Goal: Information Seeking & Learning: Learn about a topic

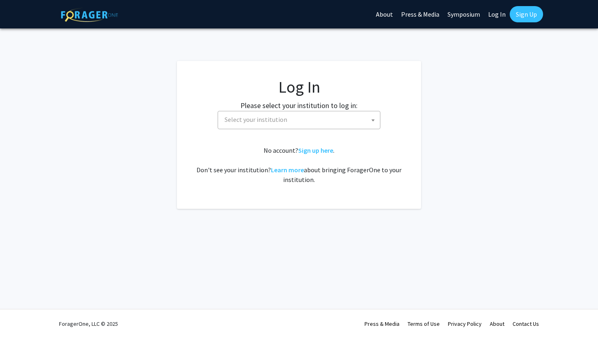
select select
click at [323, 123] on span "Select your institution" at bounding box center [300, 119] width 159 height 17
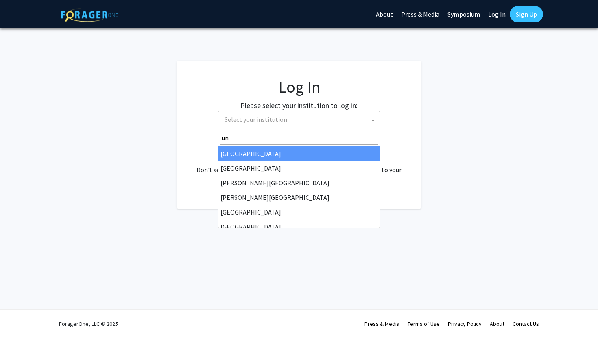
type input "u"
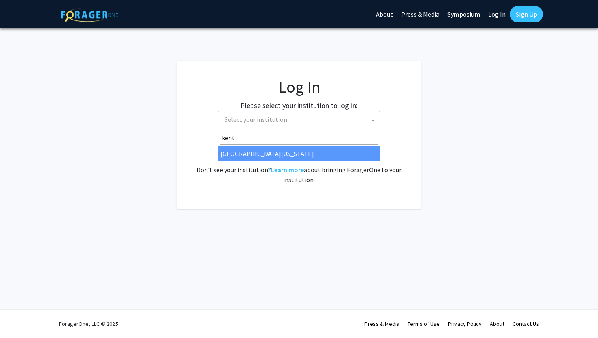
type input "kent"
select select "13"
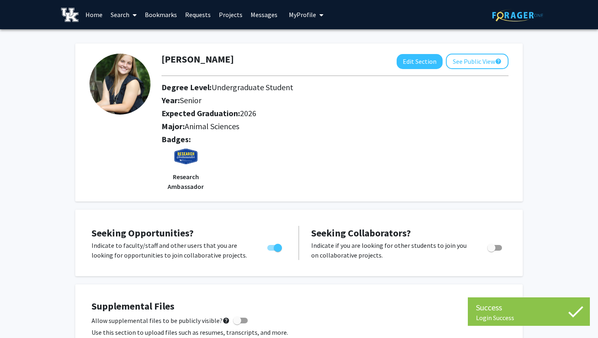
click at [92, 15] on link "Home" at bounding box center [93, 14] width 25 height 28
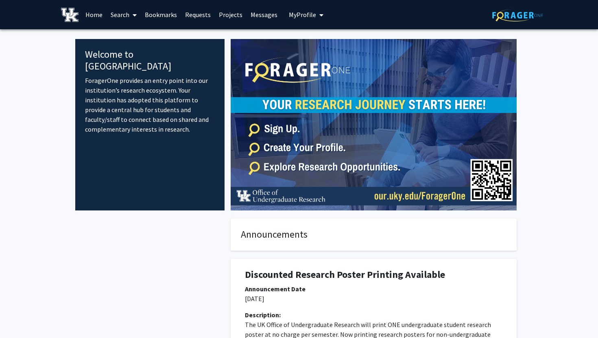
click at [233, 13] on link "Projects" at bounding box center [231, 14] width 32 height 28
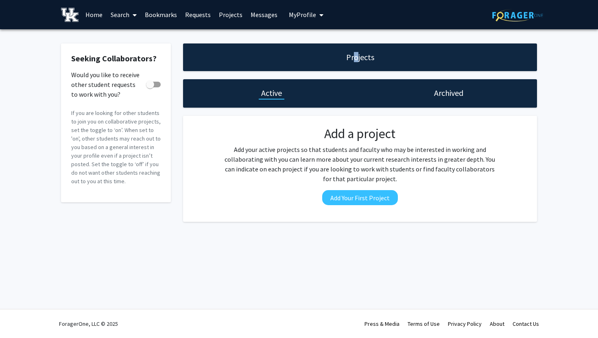
click at [355, 59] on h1 "Projects" at bounding box center [360, 57] width 28 height 11
click at [150, 84] on span at bounding box center [150, 85] width 8 height 8
click at [150, 87] on input "Would you like to receive other student requests to work with you?" at bounding box center [150, 87] width 0 height 0
click at [159, 83] on span at bounding box center [157, 85] width 8 height 8
click at [150, 87] on input "Would you like to receive other student requests to work with you?" at bounding box center [150, 87] width 0 height 0
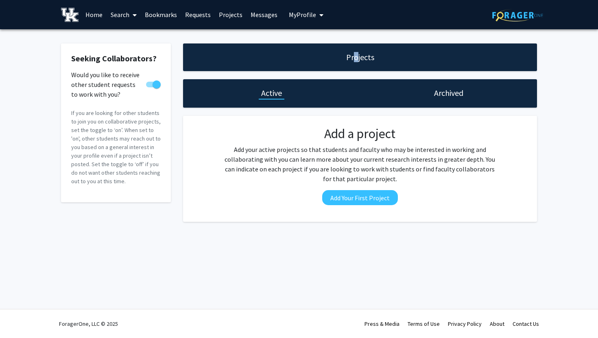
checkbox input "false"
click at [415, 133] on h2 "Add a project" at bounding box center [360, 133] width 276 height 15
click at [136, 13] on icon at bounding box center [135, 15] width 4 height 7
click at [141, 35] on span "Faculty/Staff" at bounding box center [137, 37] width 60 height 16
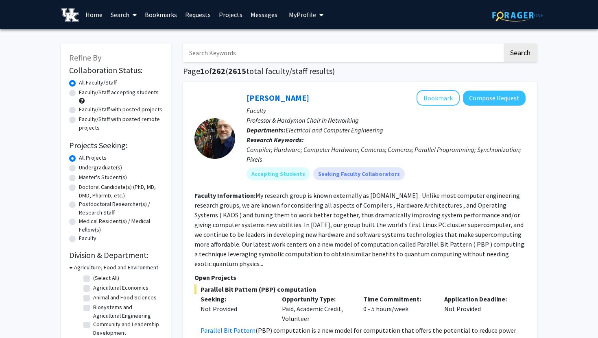
click at [197, 15] on link "Requests" at bounding box center [198, 14] width 34 height 28
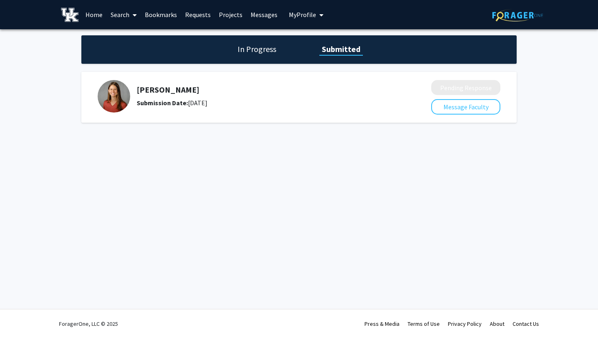
click at [253, 53] on h1 "In Progress" at bounding box center [257, 49] width 44 height 11
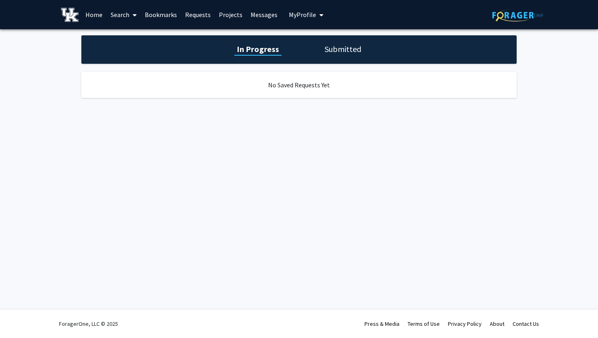
click at [342, 48] on h1 "Submitted" at bounding box center [342, 49] width 41 height 11
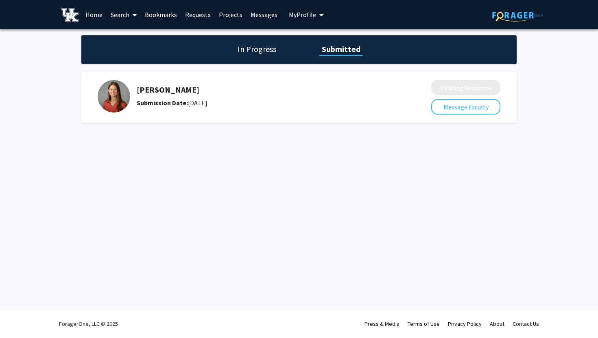
click at [295, 14] on span "My Profile" at bounding box center [302, 15] width 27 height 8
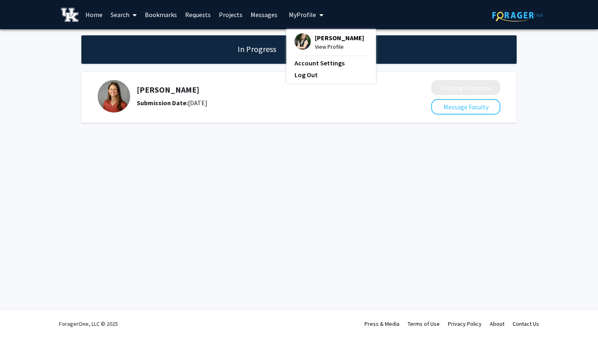
click at [321, 45] on span "View Profile" at bounding box center [339, 46] width 49 height 9
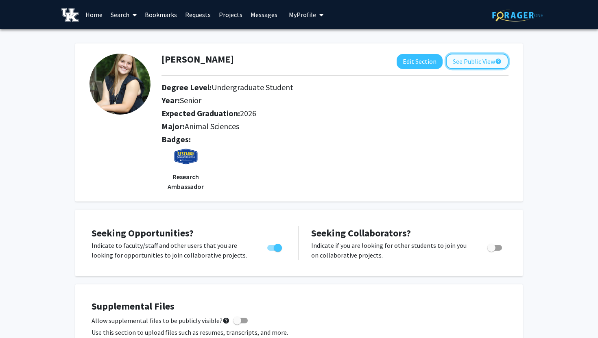
click at [467, 63] on button "See Public View help" at bounding box center [477, 61] width 63 height 15
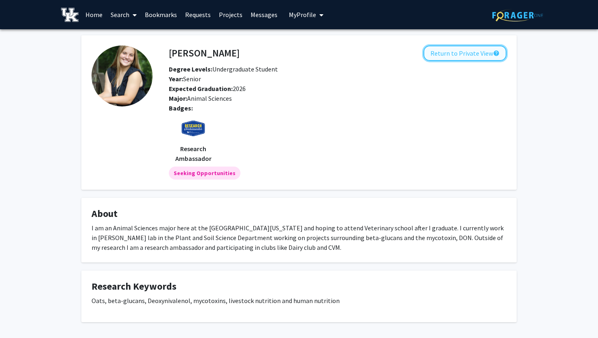
click at [447, 50] on button "Return to Private View help" at bounding box center [464, 53] width 83 height 15
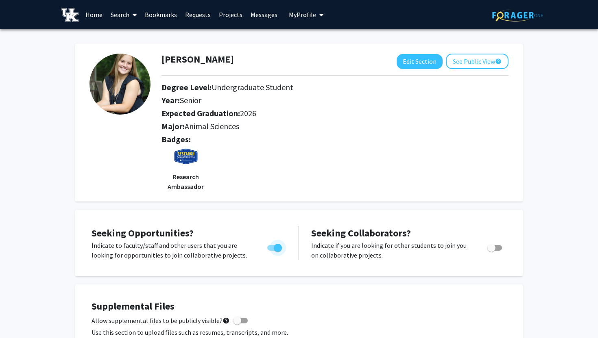
click at [278, 249] on span "Toggle" at bounding box center [278, 248] width 8 height 8
click at [271, 251] on input "Are you actively seeking opportunities?" at bounding box center [271, 251] width 0 height 0
checkbox input "false"
click at [96, 16] on link "Home" at bounding box center [93, 14] width 25 height 28
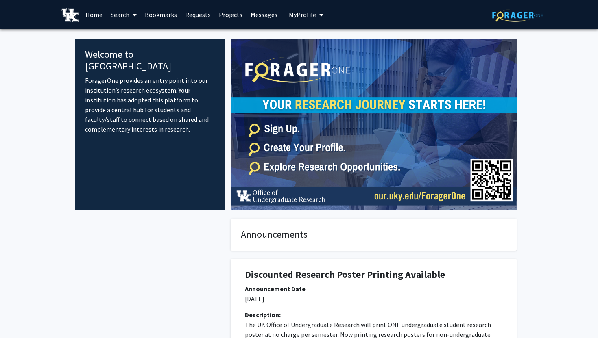
click at [136, 15] on icon at bounding box center [135, 15] width 4 height 7
click at [300, 15] on span "My Profile" at bounding box center [302, 15] width 27 height 8
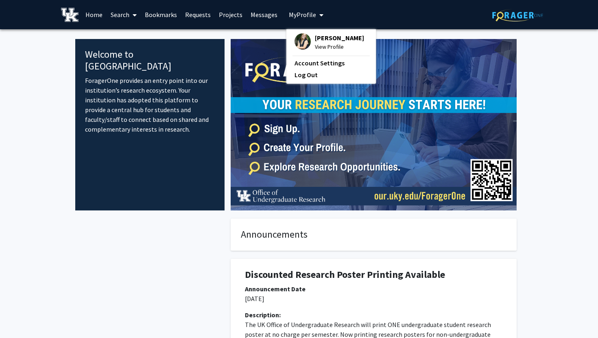
click at [301, 43] on img at bounding box center [302, 41] width 16 height 16
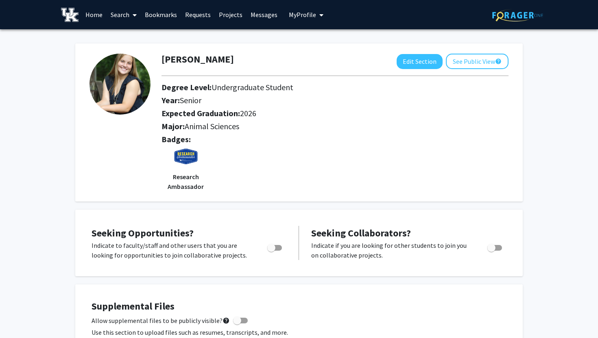
click at [93, 12] on link "Home" at bounding box center [93, 14] width 25 height 28
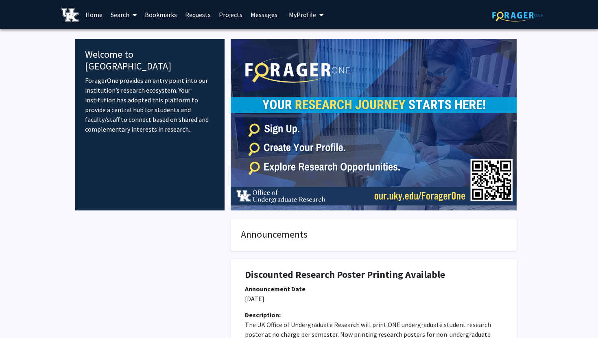
click at [119, 15] on link "Search" at bounding box center [124, 14] width 34 height 28
click at [136, 55] on span "Students" at bounding box center [132, 54] width 50 height 16
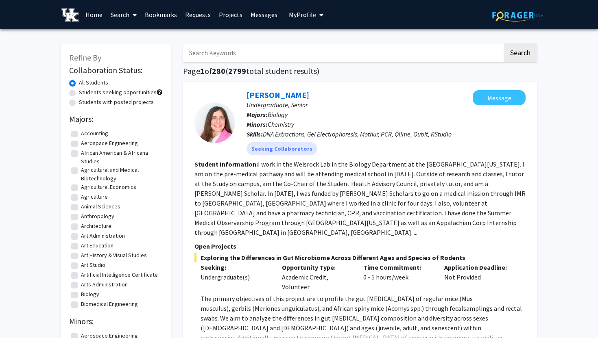
click at [218, 53] on input "Search Keywords" at bounding box center [342, 53] width 319 height 19
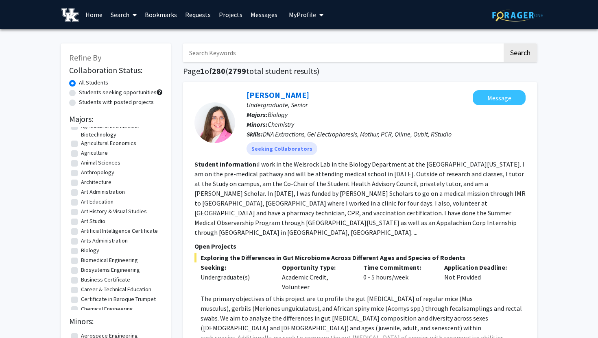
scroll to position [46, 0]
click at [80, 251] on fg-checkbox "Biology Biology" at bounding box center [115, 249] width 89 height 10
click at [81, 248] on label "Biology" at bounding box center [90, 248] width 18 height 9
click at [81, 248] on input "Biology" at bounding box center [83, 246] width 5 height 5
checkbox input "true"
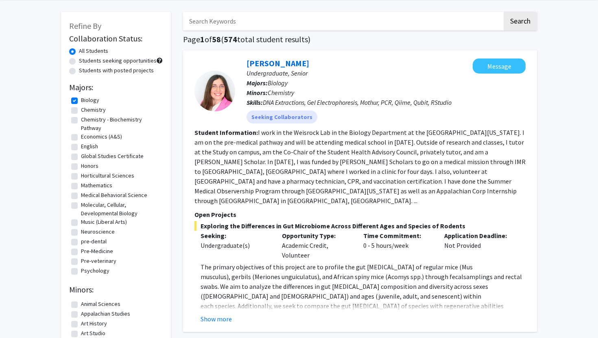
scroll to position [32, 0]
click at [81, 175] on label "Horticultural Sciences" at bounding box center [107, 175] width 53 height 9
click at [81, 175] on input "Horticultural Sciences" at bounding box center [83, 173] width 5 height 5
checkbox input "true"
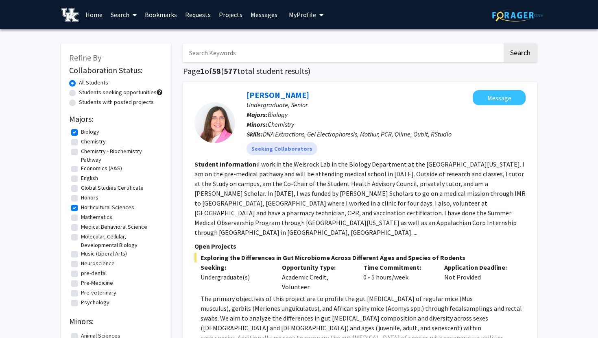
click at [81, 134] on label "Biology" at bounding box center [90, 132] width 18 height 9
click at [81, 133] on input "Biology" at bounding box center [83, 130] width 5 height 5
checkbox input "false"
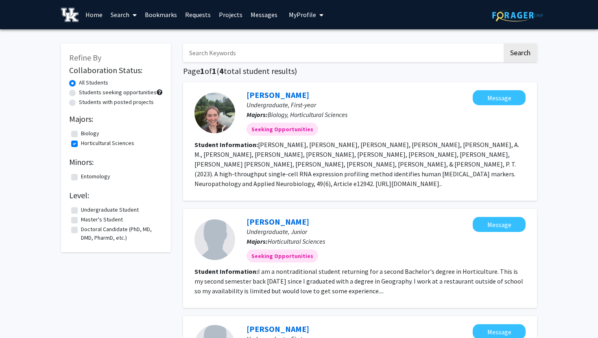
click at [81, 144] on label "Horticultural Sciences" at bounding box center [107, 143] width 53 height 9
click at [81, 144] on input "Horticultural Sciences" at bounding box center [83, 141] width 5 height 5
checkbox input "false"
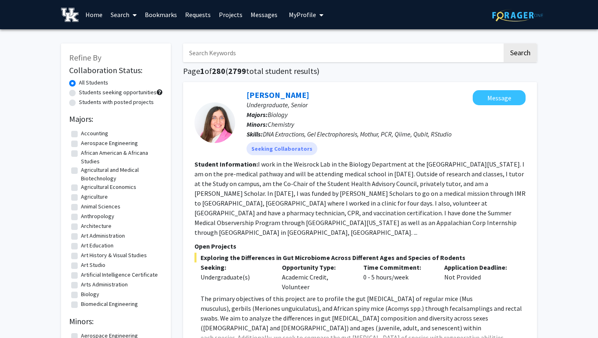
click at [217, 54] on input "Search Keywords" at bounding box center [342, 53] width 319 height 19
click at [504, 44] on button "Search" at bounding box center [520, 53] width 33 height 19
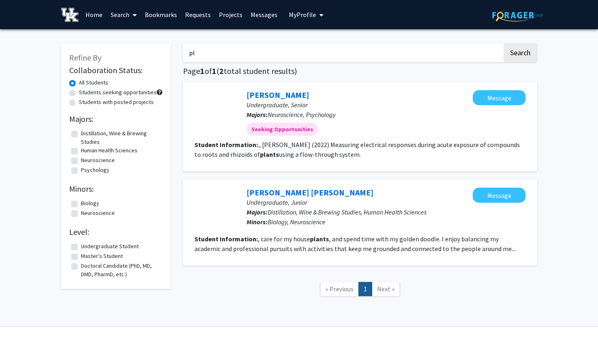
type input "p"
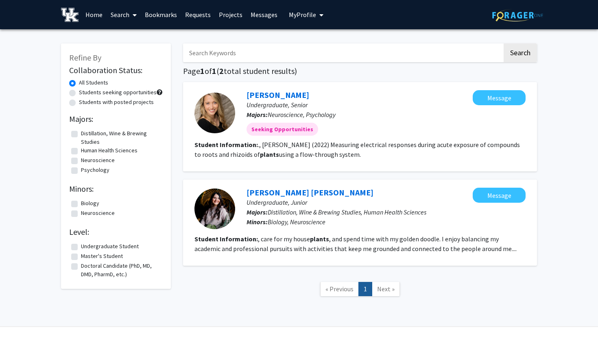
click at [300, 16] on span "My Profile" at bounding box center [302, 15] width 27 height 8
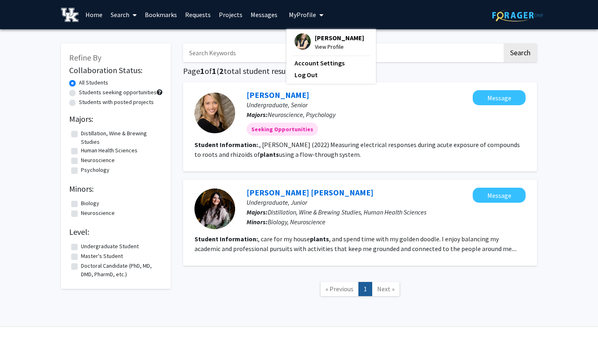
click at [306, 41] on img at bounding box center [302, 41] width 16 height 16
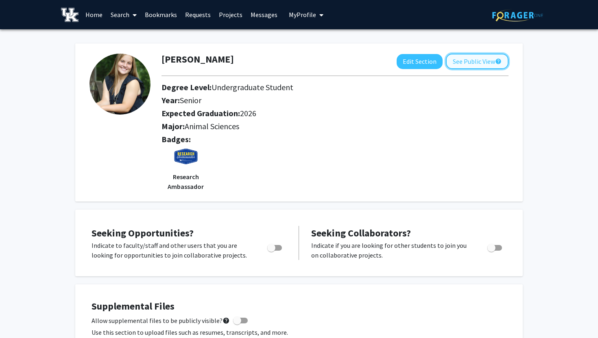
click at [463, 57] on button "See Public View help" at bounding box center [477, 61] width 63 height 15
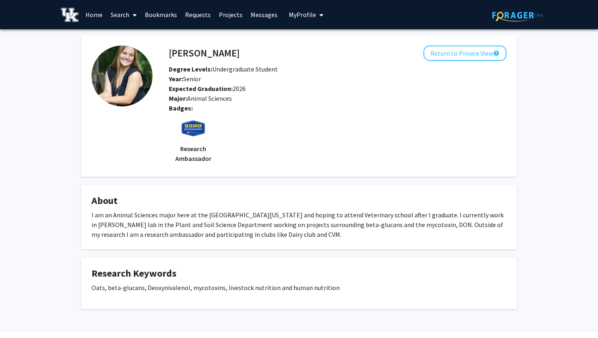
scroll to position [22, 0]
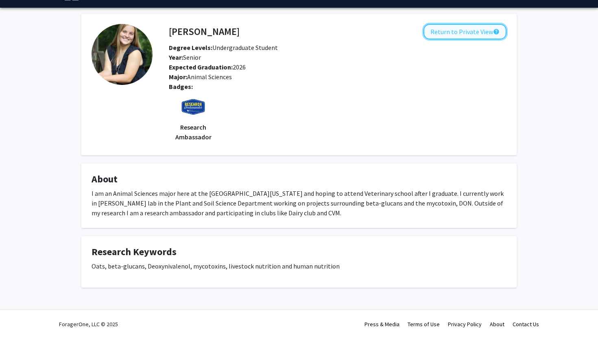
click at [447, 31] on button "Return to Private View help" at bounding box center [464, 31] width 83 height 15
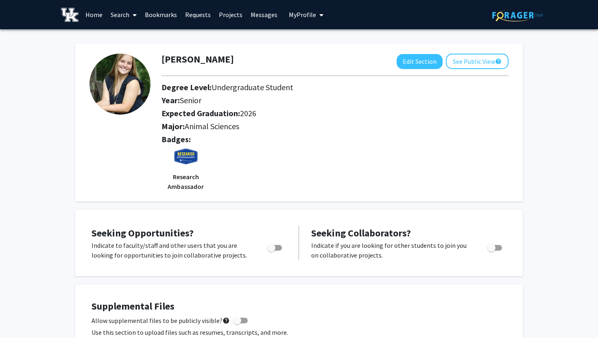
click at [116, 18] on link "Search" at bounding box center [124, 14] width 34 height 28
click at [131, 40] on span "Faculty/Staff" at bounding box center [137, 37] width 60 height 16
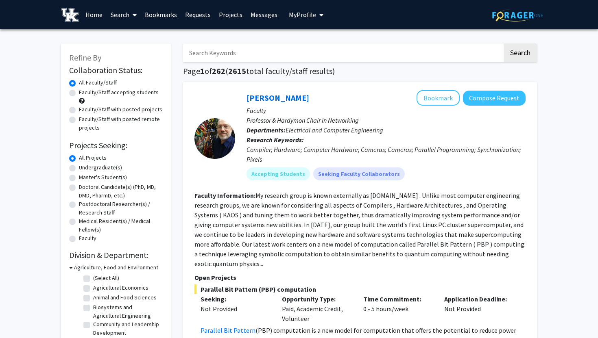
click at [242, 51] on input "Search Keywords" at bounding box center [342, 53] width 319 height 19
click at [504, 44] on button "Search" at bounding box center [520, 53] width 33 height 19
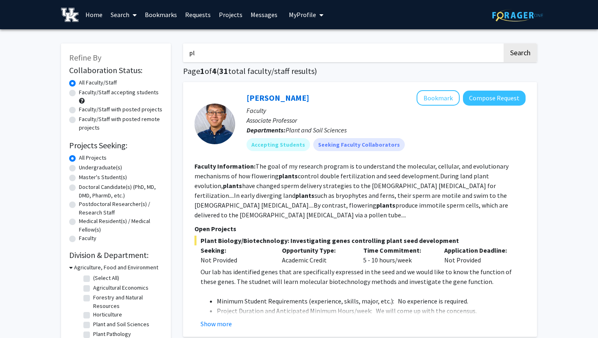
type input "p"
type input "accouting"
click at [504, 44] on button "Search" at bounding box center [520, 53] width 33 height 19
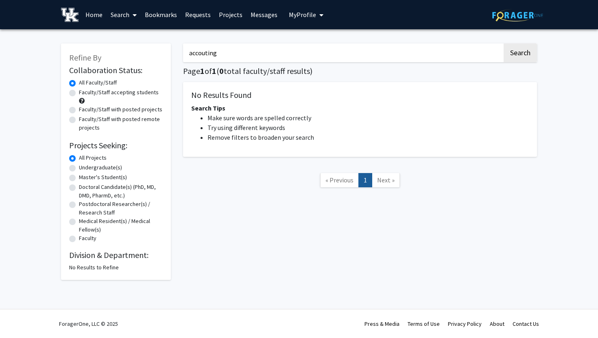
drag, startPoint x: 224, startPoint y: 52, endPoint x: 171, endPoint y: 52, distance: 53.3
click at [171, 52] on div "Refine By Collaboration Status: Collaboration Status All Faculty/Staff Collabor…" at bounding box center [299, 157] width 488 height 245
type input "plants"
click at [504, 44] on button "Search" at bounding box center [520, 53] width 33 height 19
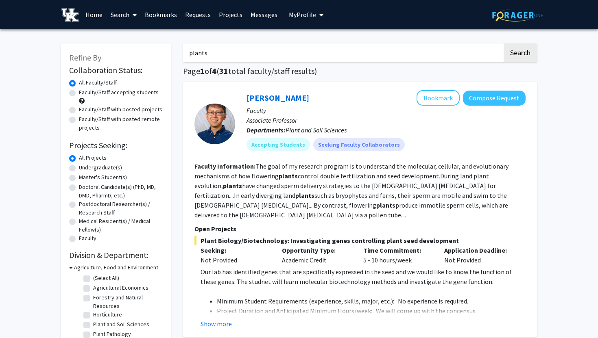
click at [201, 16] on link "Requests" at bounding box center [198, 14] width 34 height 28
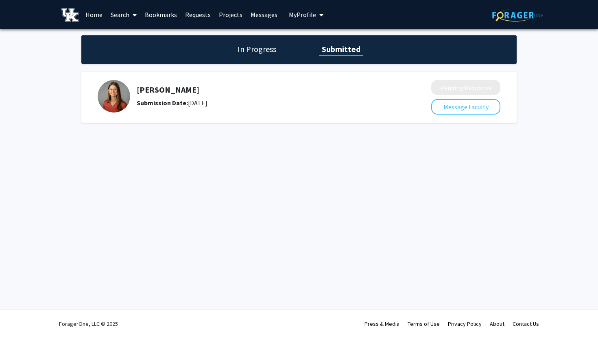
click at [161, 15] on link "Bookmarks" at bounding box center [161, 14] width 40 height 28
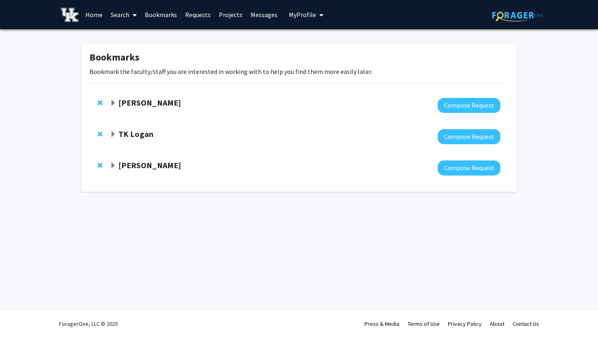
click at [99, 102] on span "Remove Catherine Linnen from bookmarks" at bounding box center [100, 103] width 5 height 7
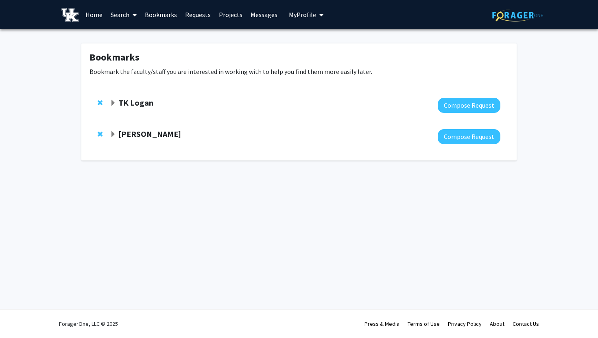
click at [100, 101] on span "Remove TK Logan from bookmarks" at bounding box center [100, 103] width 5 height 7
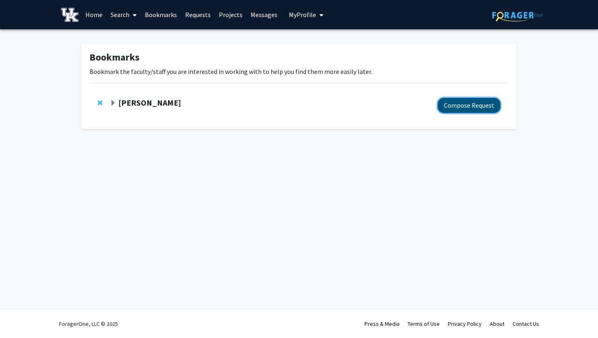
click at [464, 99] on button "Compose Request" at bounding box center [469, 105] width 63 height 15
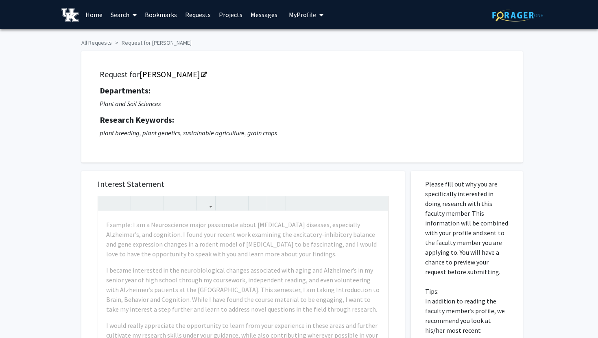
click at [91, 15] on link "Home" at bounding box center [93, 14] width 25 height 28
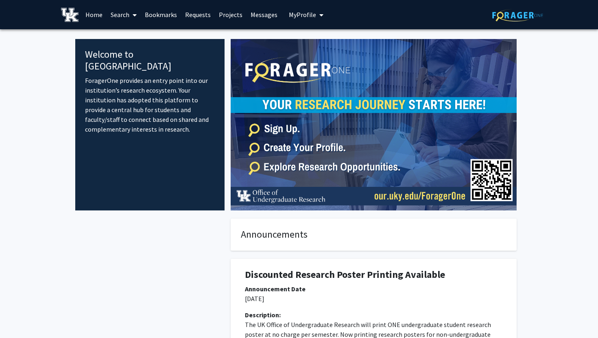
click at [116, 14] on link "Search" at bounding box center [124, 14] width 34 height 28
click at [141, 37] on span "Faculty/Staff" at bounding box center [137, 37] width 60 height 16
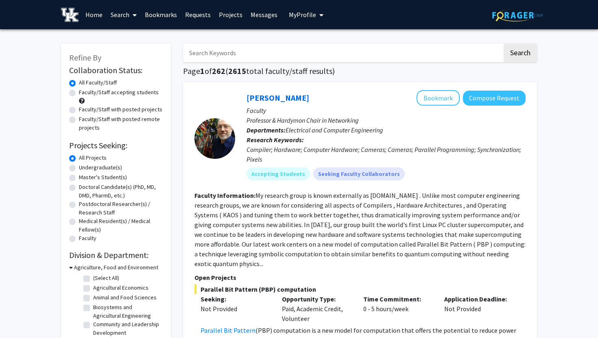
click at [161, 15] on link "Bookmarks" at bounding box center [161, 14] width 40 height 28
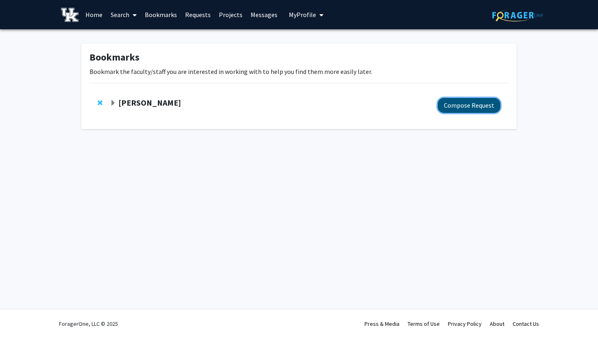
click at [469, 103] on button "Compose Request" at bounding box center [469, 105] width 63 height 15
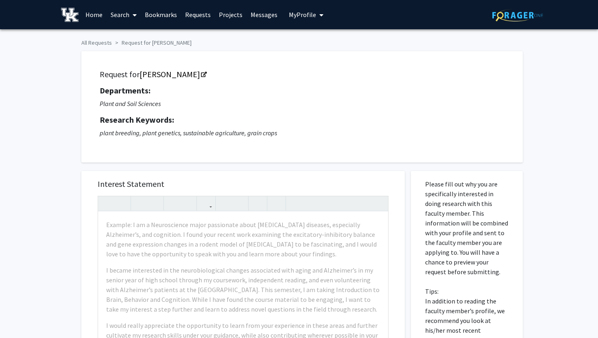
click at [292, 15] on span "My Profile" at bounding box center [302, 15] width 27 height 8
click at [303, 41] on img at bounding box center [302, 41] width 16 height 16
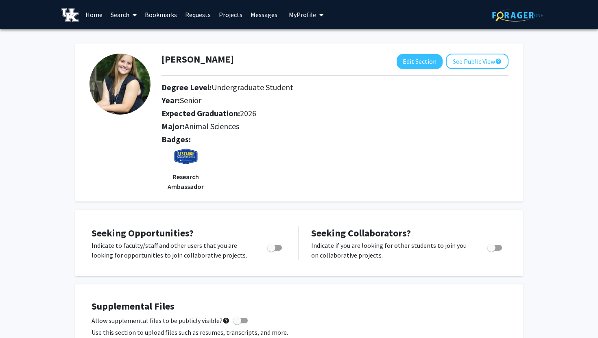
click at [124, 16] on link "Search" at bounding box center [124, 14] width 34 height 28
click at [130, 34] on span "Faculty/Staff" at bounding box center [137, 37] width 60 height 16
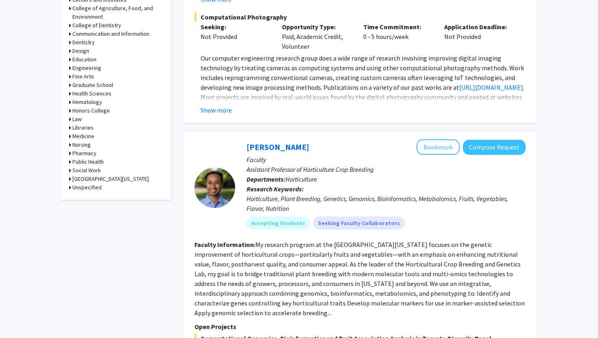
scroll to position [148, 0]
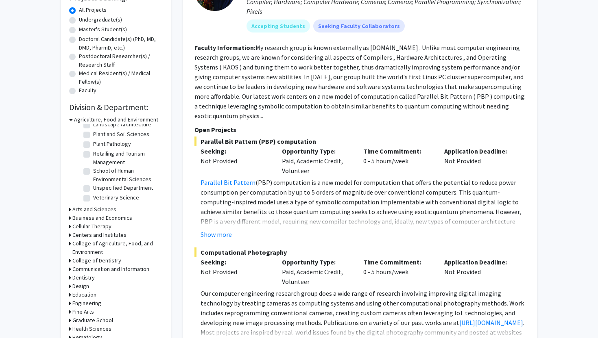
click at [102, 118] on h3 "Agriculture, Food and Environment" at bounding box center [116, 120] width 84 height 9
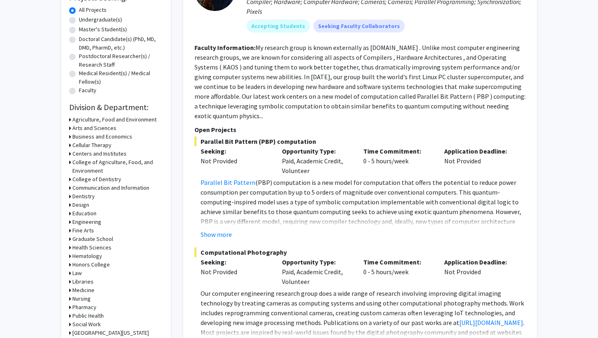
click at [107, 121] on h3 "Agriculture, Food and Environment" at bounding box center [114, 120] width 84 height 9
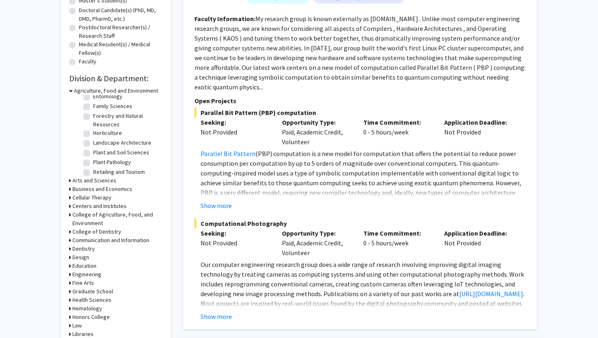
scroll to position [96, 0]
click at [93, 150] on label "Plant and Soil Sciences" at bounding box center [121, 152] width 56 height 9
click at [93, 150] on input "Plant and Soil Sciences" at bounding box center [95, 150] width 5 height 5
checkbox input "true"
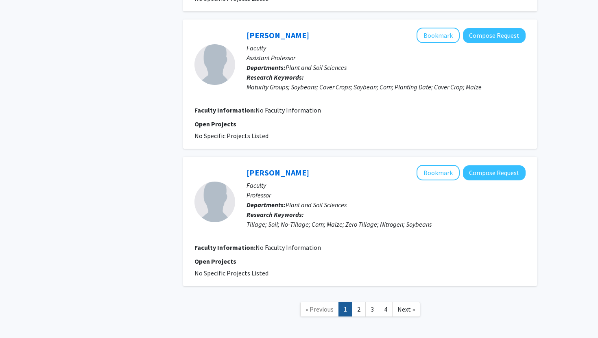
scroll to position [1778, 0]
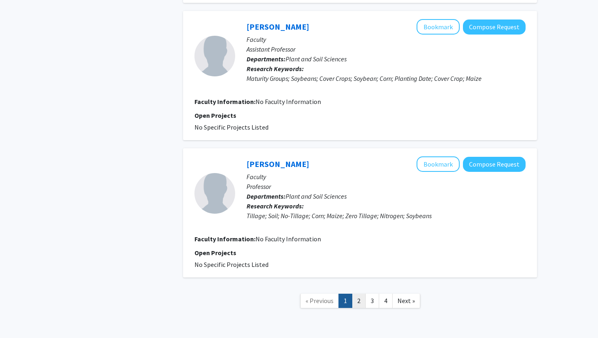
click at [359, 294] on link "2" at bounding box center [359, 301] width 14 height 14
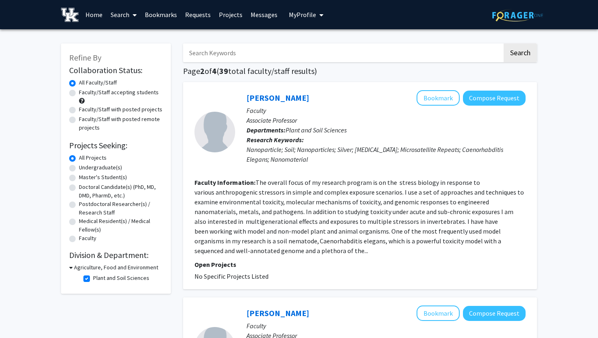
click at [196, 15] on link "Requests" at bounding box center [198, 14] width 34 height 28
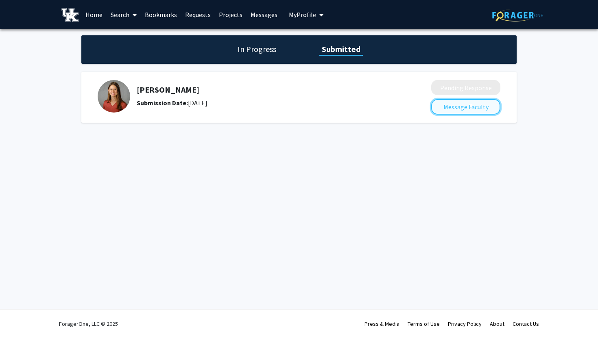
click at [456, 108] on button "Message Faculty" at bounding box center [465, 106] width 69 height 15
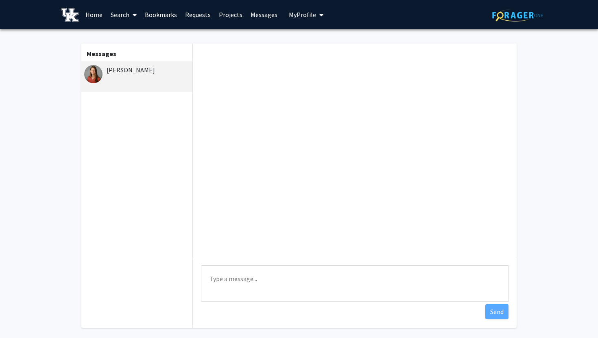
click at [155, 16] on link "Bookmarks" at bounding box center [161, 14] width 40 height 28
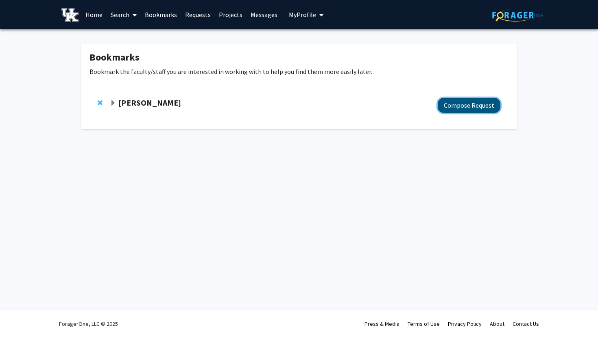
click at [457, 107] on button "Compose Request" at bounding box center [469, 105] width 63 height 15
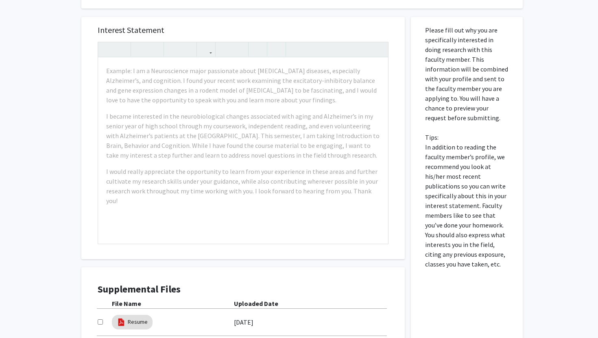
scroll to position [157, 0]
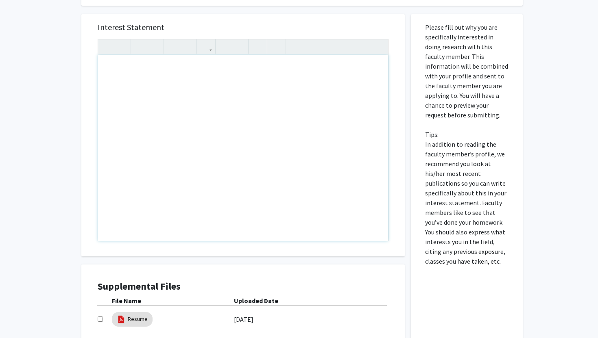
drag, startPoint x: 249, startPoint y: 168, endPoint x: 257, endPoint y: 191, distance: 24.5
click at [255, 157] on div "Note to users with screen readers: Please press Alt+0 or Option+0 to deactivate…" at bounding box center [243, 148] width 290 height 186
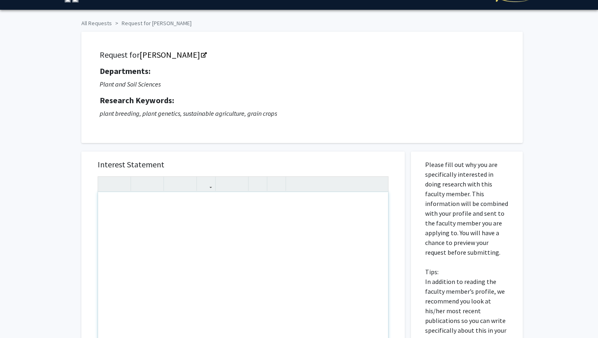
scroll to position [0, 0]
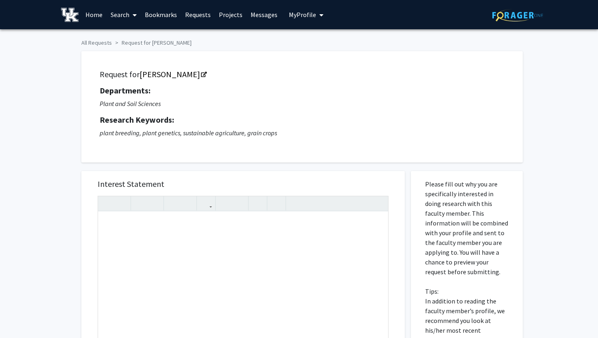
click at [98, 14] on link "Home" at bounding box center [93, 14] width 25 height 28
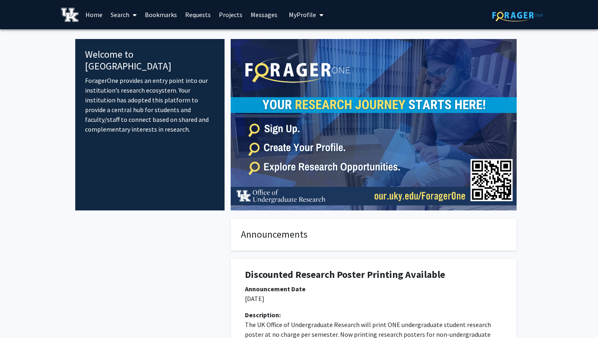
click at [123, 15] on link "Search" at bounding box center [124, 14] width 34 height 28
click at [126, 36] on span "Faculty/Staff" at bounding box center [137, 37] width 60 height 16
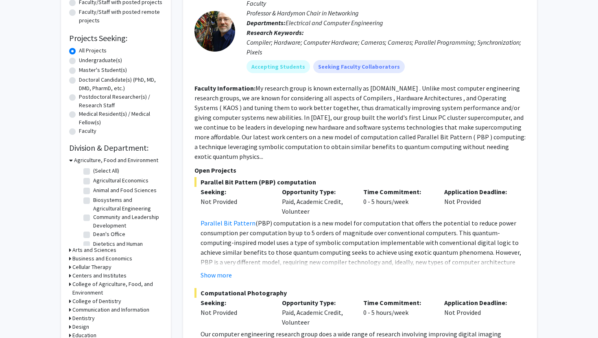
click at [93, 193] on label "Animal and Food Sciences" at bounding box center [124, 190] width 63 height 9
click at [93, 192] on input "Animal and Food Sciences" at bounding box center [95, 188] width 5 height 5
checkbox input "true"
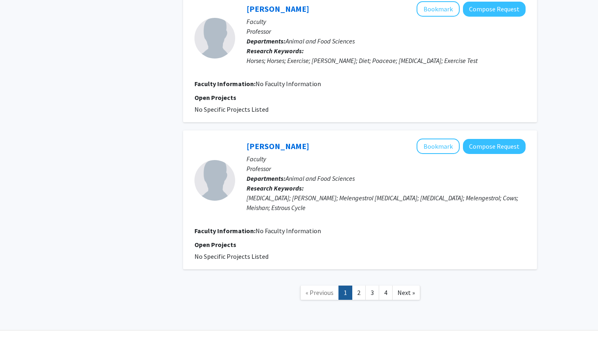
scroll to position [1275, 0]
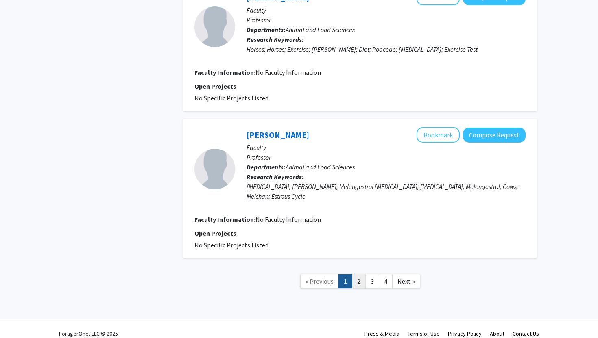
click at [360, 275] on link "2" at bounding box center [359, 282] width 14 height 14
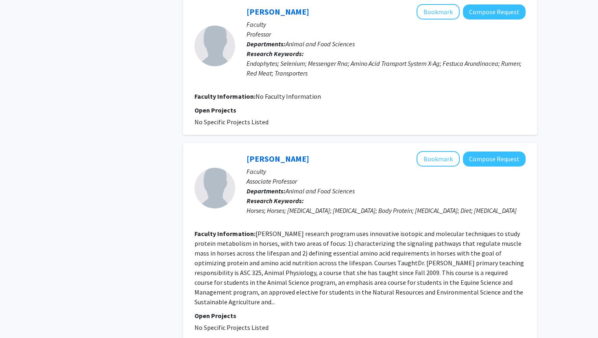
scroll to position [1234, 0]
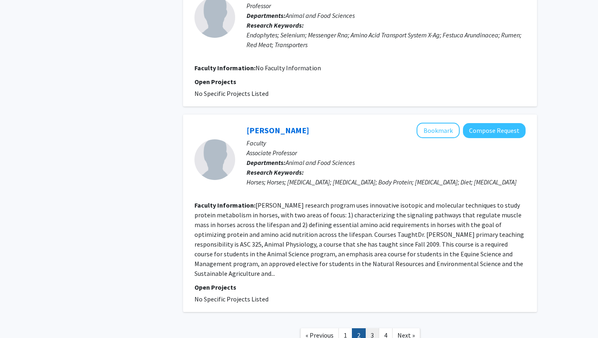
click at [374, 329] on link "3" at bounding box center [372, 336] width 14 height 14
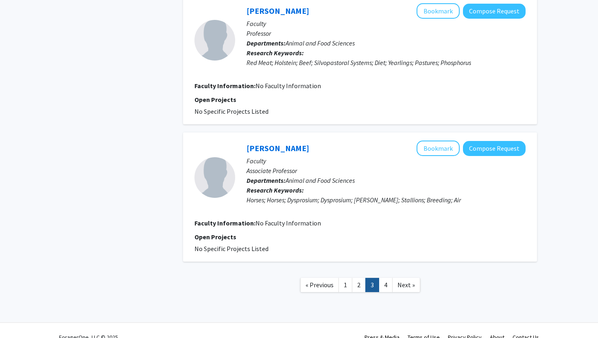
scroll to position [1112, 0]
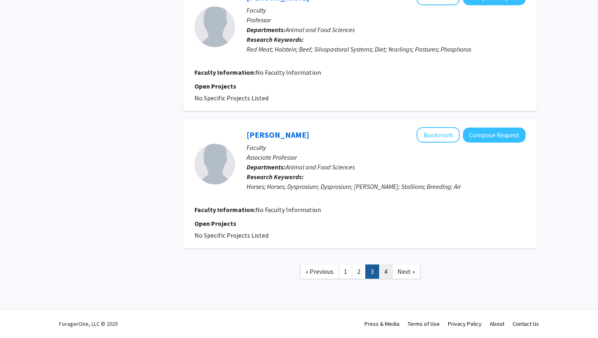
click at [386, 268] on link "4" at bounding box center [386, 272] width 14 height 14
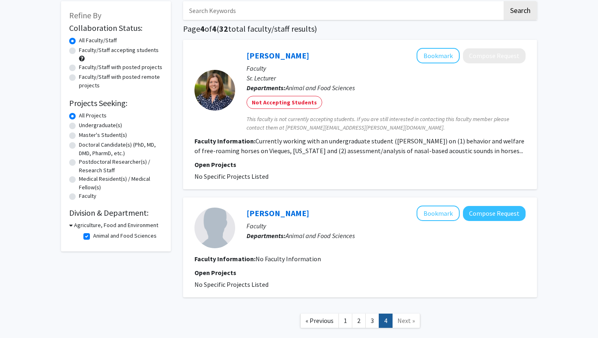
scroll to position [92, 0]
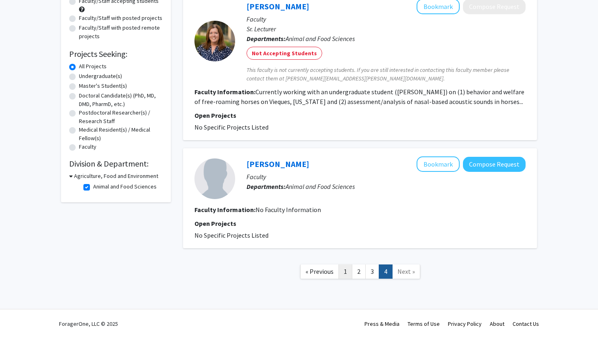
click at [348, 269] on link "1" at bounding box center [345, 272] width 14 height 14
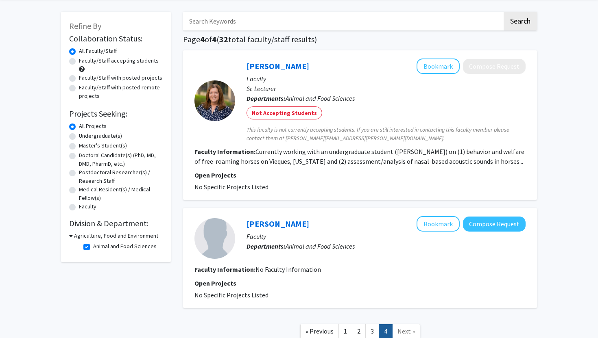
scroll to position [38, 0]
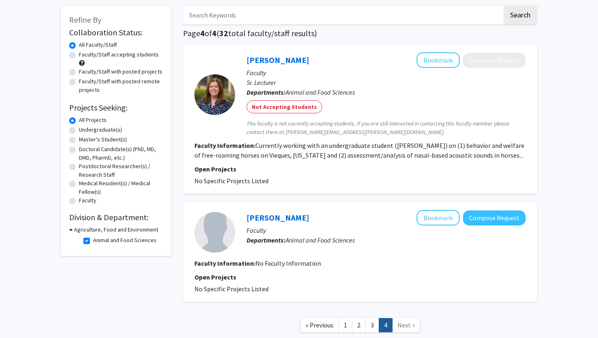
click at [93, 241] on label "Animal and Food Sciences" at bounding box center [124, 240] width 63 height 9
click at [93, 241] on input "Animal and Food Sciences" at bounding box center [95, 238] width 5 height 5
checkbox input "false"
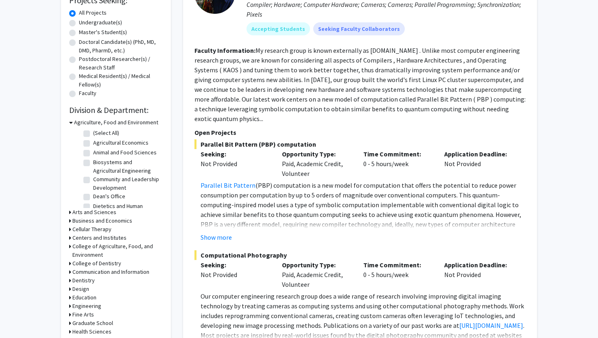
scroll to position [146, 0]
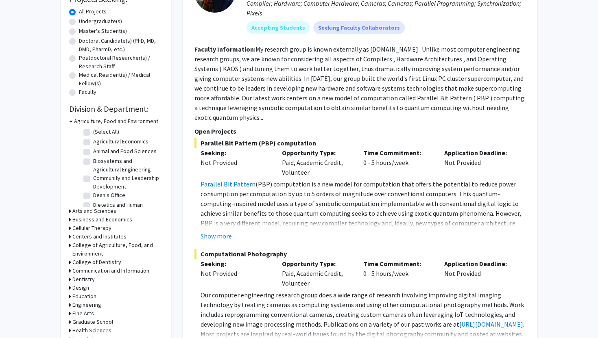
click at [81, 122] on h3 "Agriculture, Food and Environment" at bounding box center [116, 121] width 84 height 9
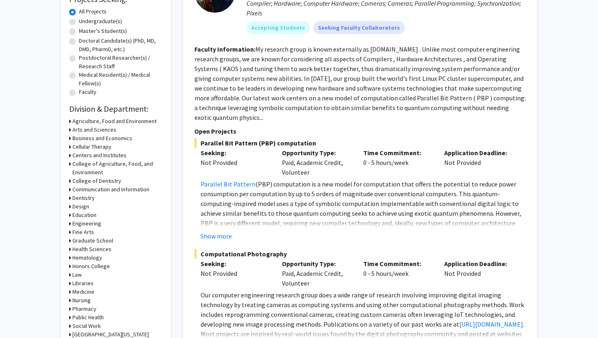
click at [94, 166] on h3 "College of Agriculture, Food, and Environment" at bounding box center [117, 168] width 90 height 17
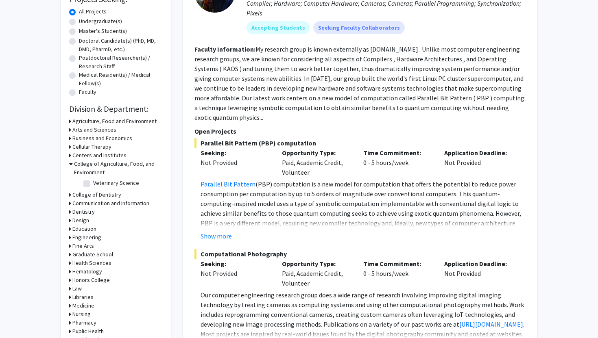
click at [93, 186] on label "Veterinary Science" at bounding box center [116, 183] width 46 height 9
click at [93, 184] on input "Veterinary Science" at bounding box center [95, 181] width 5 height 5
checkbox input "true"
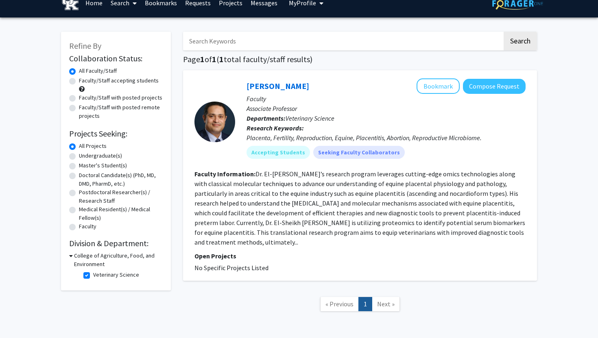
scroll to position [11, 0]
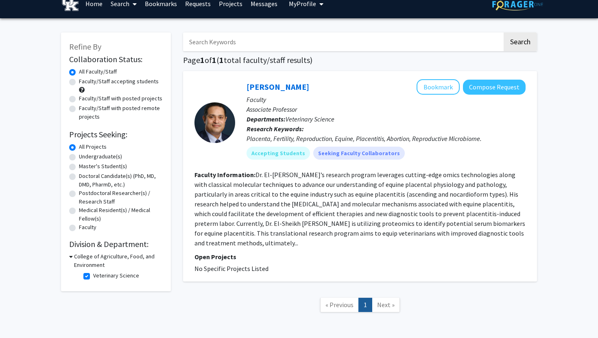
click at [93, 275] on label "Veterinary Science" at bounding box center [116, 276] width 46 height 9
click at [93, 275] on input "Veterinary Science" at bounding box center [95, 274] width 5 height 5
checkbox input "false"
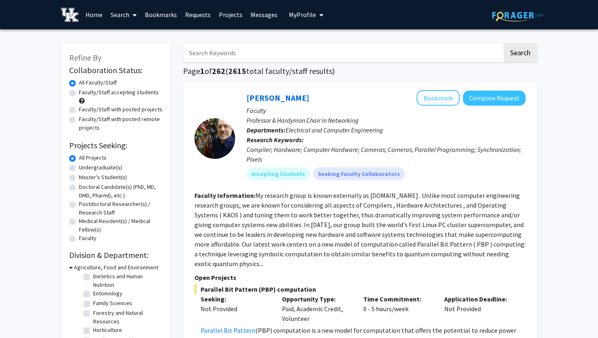
scroll to position [90, 0]
click at [76, 266] on h3 "Agriculture, Food and Environment" at bounding box center [116, 268] width 84 height 9
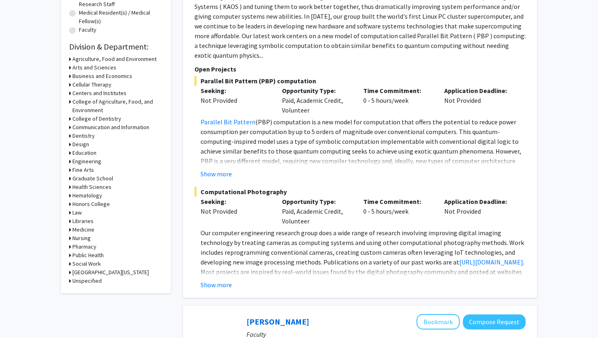
scroll to position [209, 0]
click at [123, 57] on h3 "Agriculture, Food and Environment" at bounding box center [114, 59] width 84 height 9
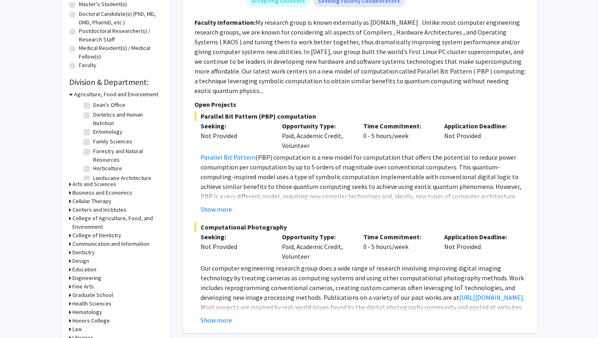
scroll to position [60, 0]
click at [93, 120] on label "Dietetics and Human Nutrition" at bounding box center [127, 122] width 68 height 17
click at [93, 120] on input "Dietetics and Human Nutrition" at bounding box center [95, 116] width 5 height 5
checkbox input "true"
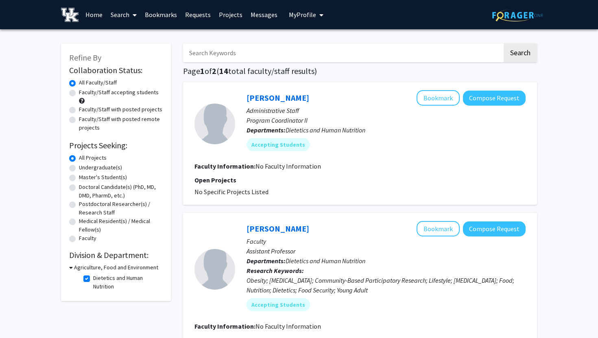
click at [93, 280] on label "Dietetics and Human Nutrition" at bounding box center [127, 282] width 68 height 17
click at [93, 279] on input "Dietetics and Human Nutrition" at bounding box center [95, 276] width 5 height 5
checkbox input "false"
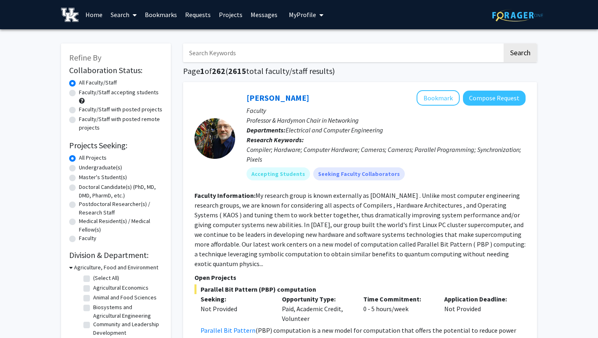
click at [75, 266] on h3 "Agriculture, Food and Environment" at bounding box center [116, 268] width 84 height 9
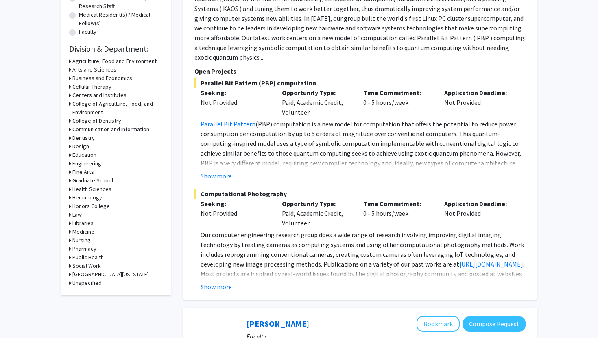
scroll to position [216, 0]
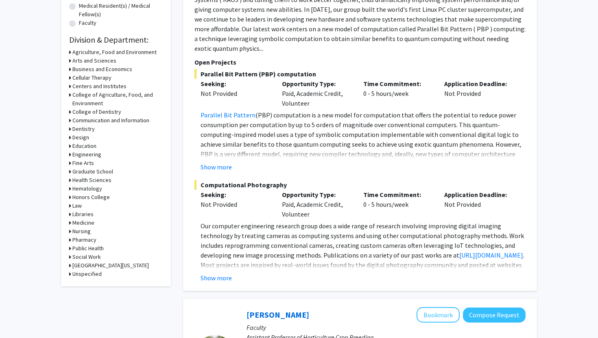
click at [100, 264] on h3 "[GEOGRAPHIC_DATA][US_STATE]" at bounding box center [110, 266] width 76 height 9
click at [100, 264] on h3 "[GEOGRAPHIC_DATA][US_STATE]" at bounding box center [112, 266] width 76 height 9
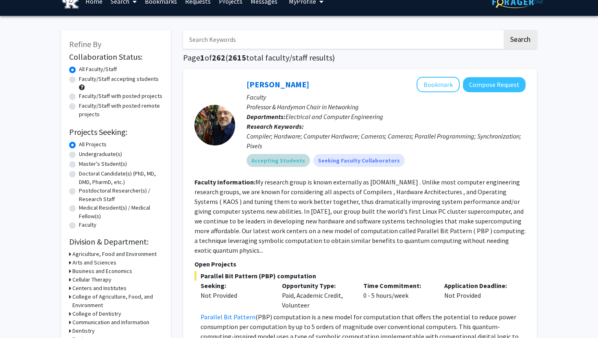
scroll to position [0, 0]
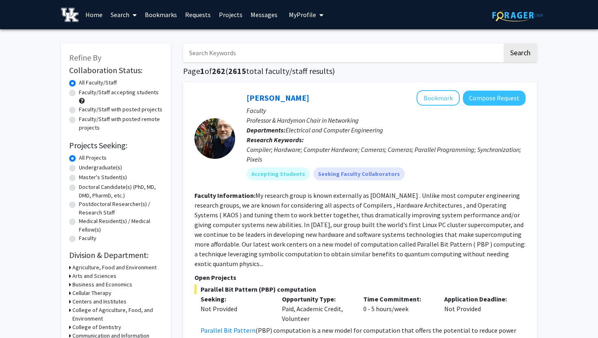
click at [166, 18] on link "Bookmarks" at bounding box center [161, 14] width 40 height 28
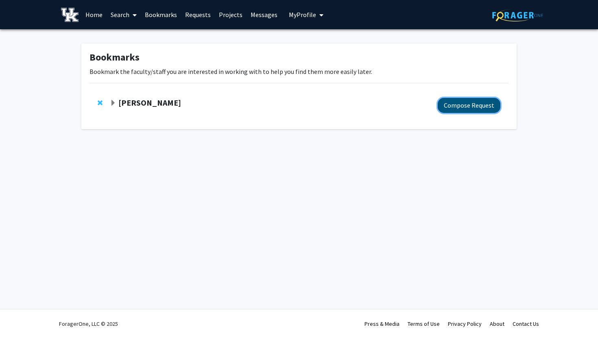
click at [459, 106] on button "Compose Request" at bounding box center [469, 105] width 63 height 15
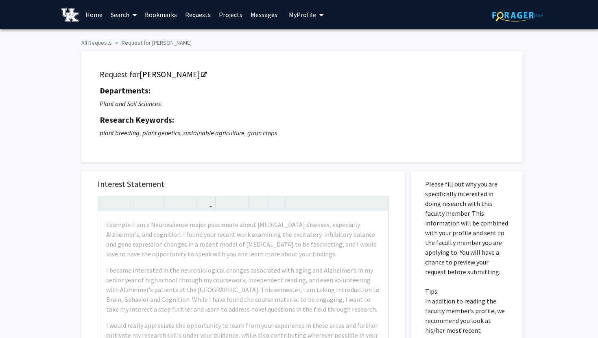
click at [96, 12] on link "Home" at bounding box center [93, 14] width 25 height 28
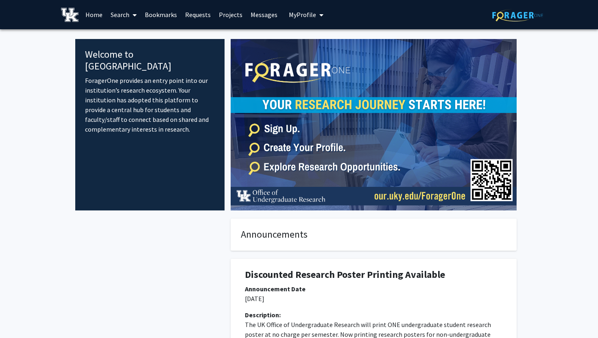
click at [190, 16] on link "Requests" at bounding box center [198, 14] width 34 height 28
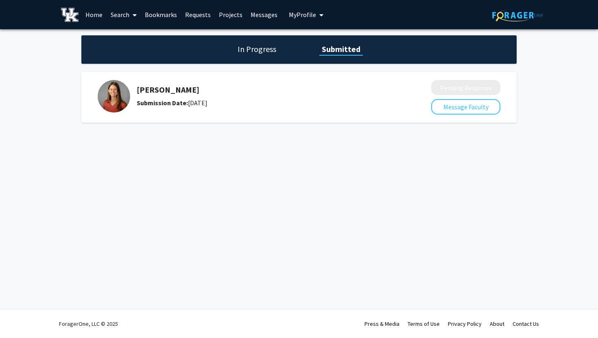
click at [246, 53] on h1 "In Progress" at bounding box center [257, 49] width 44 height 11
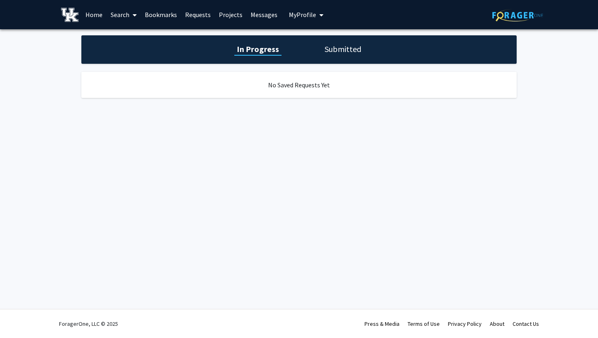
click at [338, 48] on h1 "Submitted" at bounding box center [342, 49] width 41 height 11
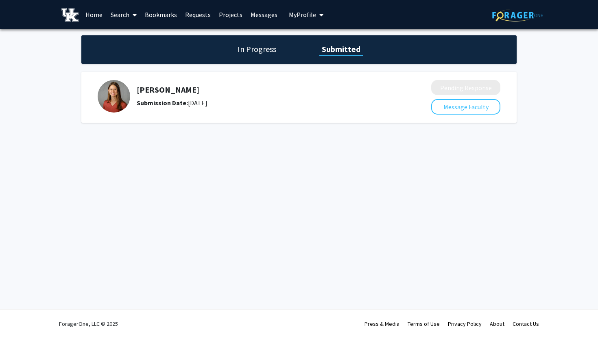
click at [265, 13] on link "Messages" at bounding box center [263, 14] width 35 height 28
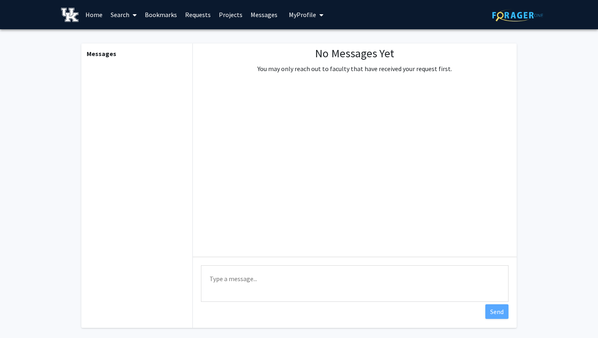
click at [302, 15] on span "My Profile" at bounding box center [302, 15] width 27 height 8
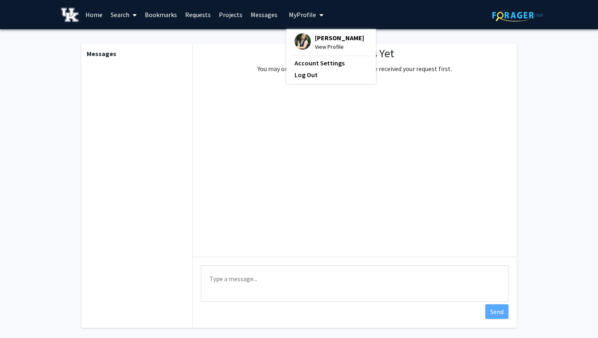
click at [300, 44] on img at bounding box center [302, 41] width 16 height 16
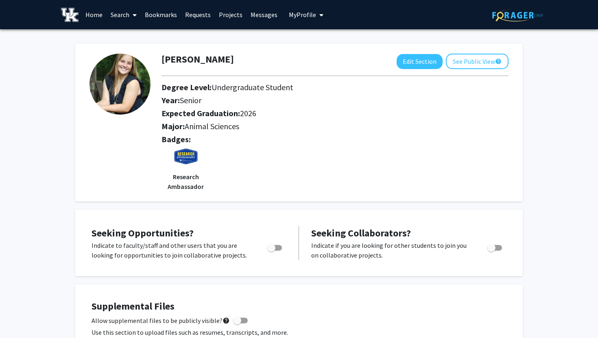
click at [97, 15] on link "Home" at bounding box center [93, 14] width 25 height 28
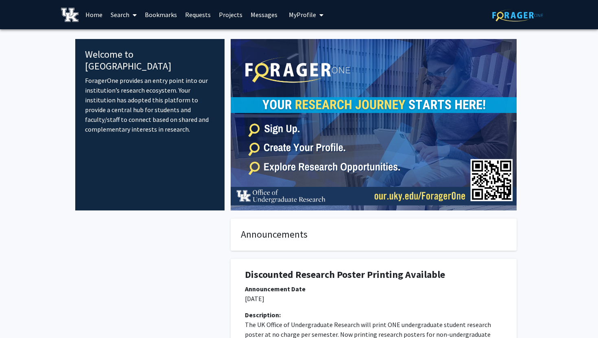
click at [292, 13] on span "My Profile" at bounding box center [302, 15] width 27 height 8
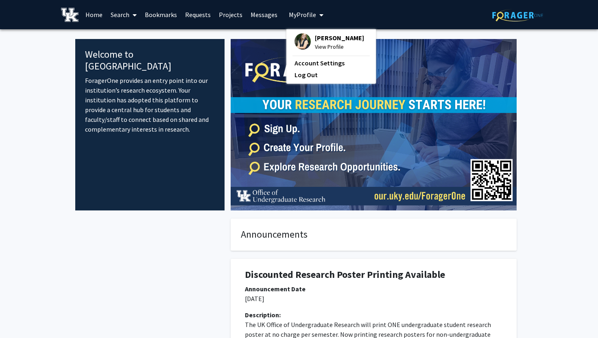
click at [300, 43] on img at bounding box center [302, 41] width 16 height 16
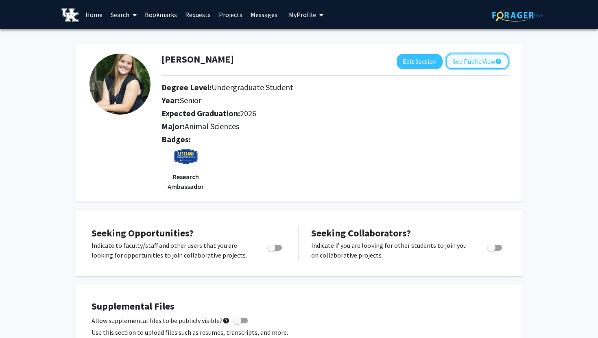
click at [463, 63] on button "See Public View help" at bounding box center [477, 61] width 63 height 15
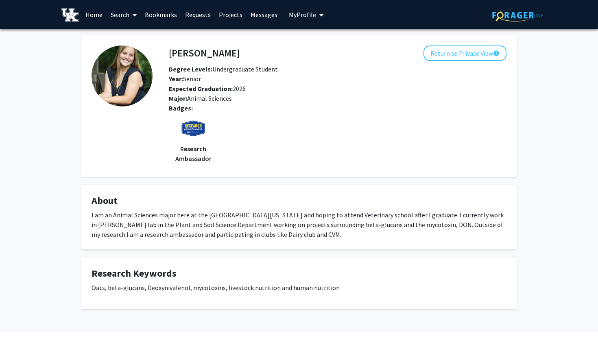
click at [115, 15] on link "Search" at bounding box center [124, 14] width 34 height 28
click at [133, 38] on span "Faculty/Staff" at bounding box center [137, 37] width 60 height 16
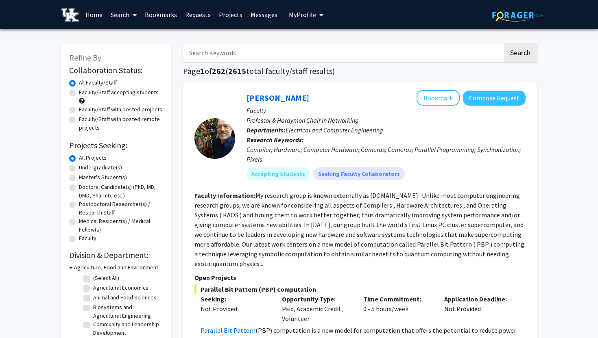
click at [298, 15] on span "My Profile" at bounding box center [302, 15] width 27 height 8
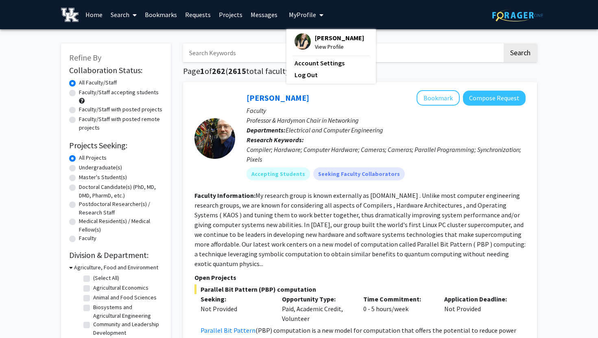
click at [297, 42] on img at bounding box center [302, 41] width 16 height 16
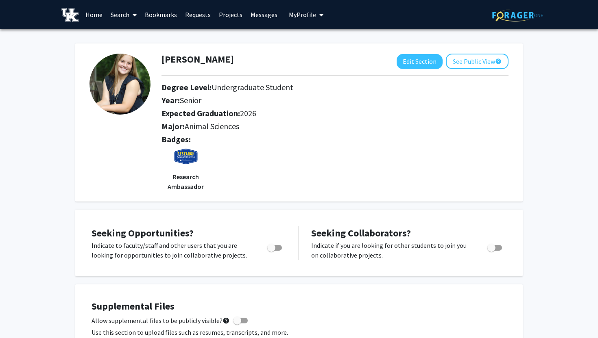
click at [179, 12] on link "Bookmarks" at bounding box center [161, 14] width 40 height 28
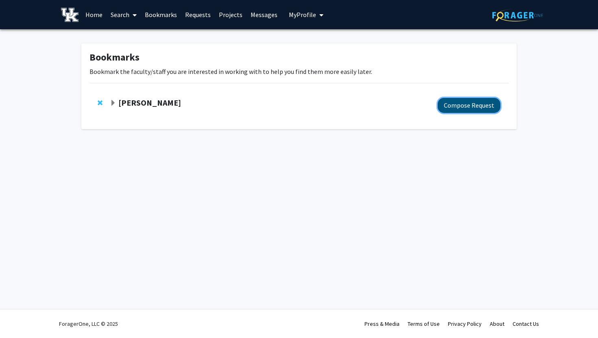
click at [468, 100] on button "Compose Request" at bounding box center [469, 105] width 63 height 15
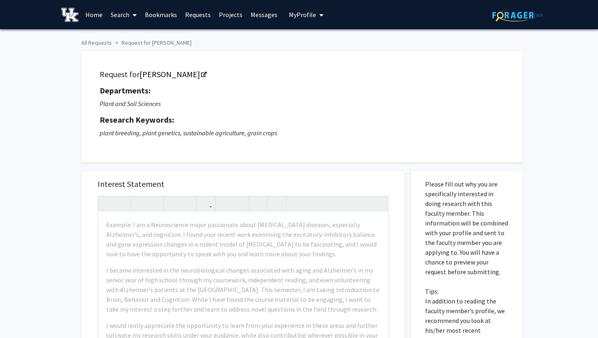
click at [294, 13] on span "My Profile" at bounding box center [302, 15] width 27 height 8
click at [307, 50] on div "[PERSON_NAME] View Profile" at bounding box center [329, 42] width 70 height 18
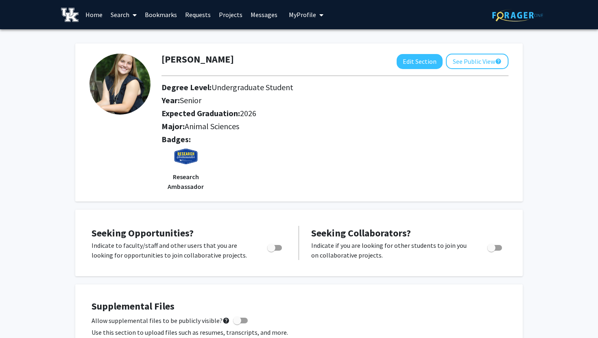
click at [89, 15] on link "Home" at bounding box center [93, 14] width 25 height 28
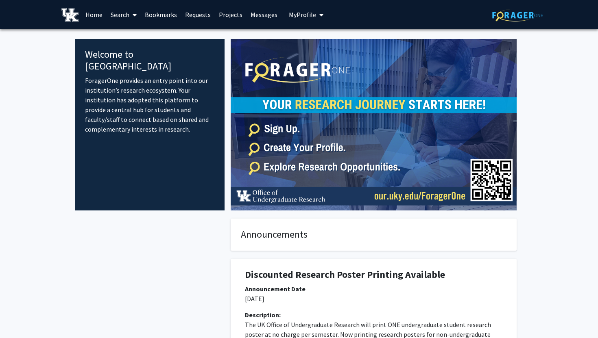
click at [116, 15] on link "Search" at bounding box center [124, 14] width 34 height 28
click at [128, 40] on span "Faculty/Staff" at bounding box center [137, 37] width 60 height 16
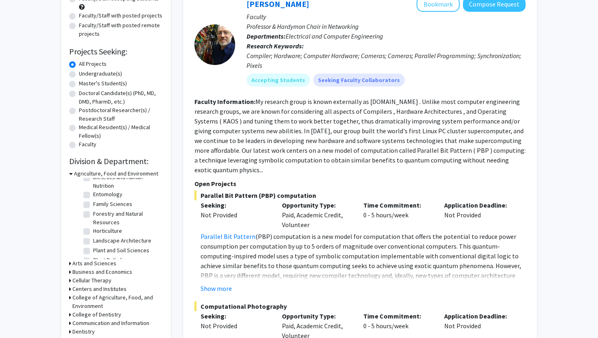
scroll to position [81, 0]
click at [93, 191] on label "Entomology" at bounding box center [107, 194] width 29 height 9
click at [93, 191] on input "Entomology" at bounding box center [95, 192] width 5 height 5
checkbox input "true"
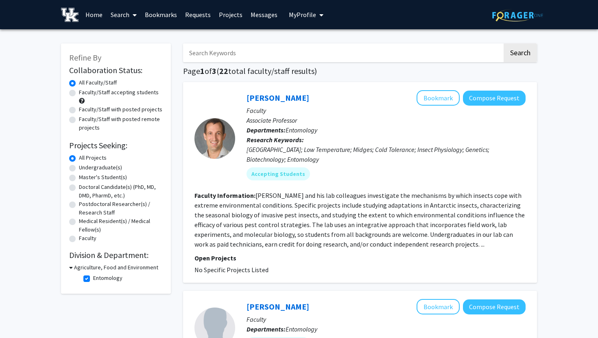
click at [93, 278] on label "Entomology" at bounding box center [107, 278] width 29 height 9
click at [93, 278] on input "Entomology" at bounding box center [95, 276] width 5 height 5
checkbox input "false"
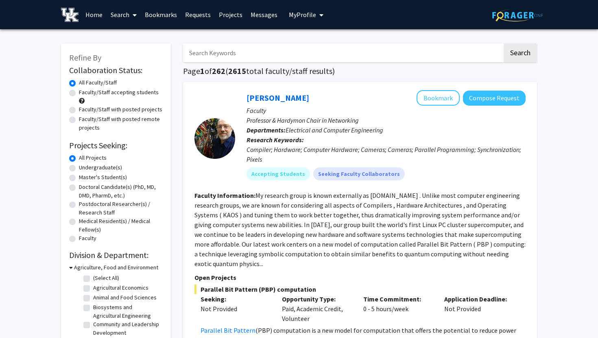
click at [300, 14] on span "My Profile" at bounding box center [302, 15] width 27 height 8
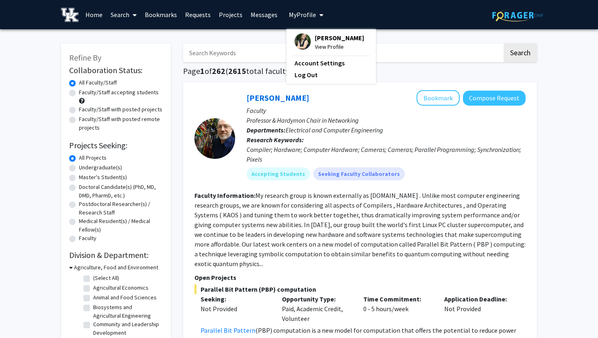
click at [299, 48] on img at bounding box center [302, 41] width 16 height 16
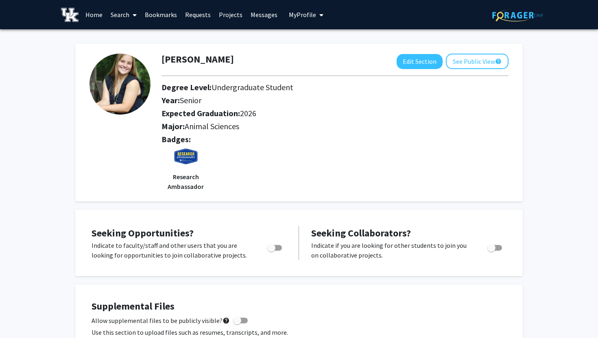
click at [93, 14] on link "Home" at bounding box center [93, 14] width 25 height 28
